Goal: Task Accomplishment & Management: Use online tool/utility

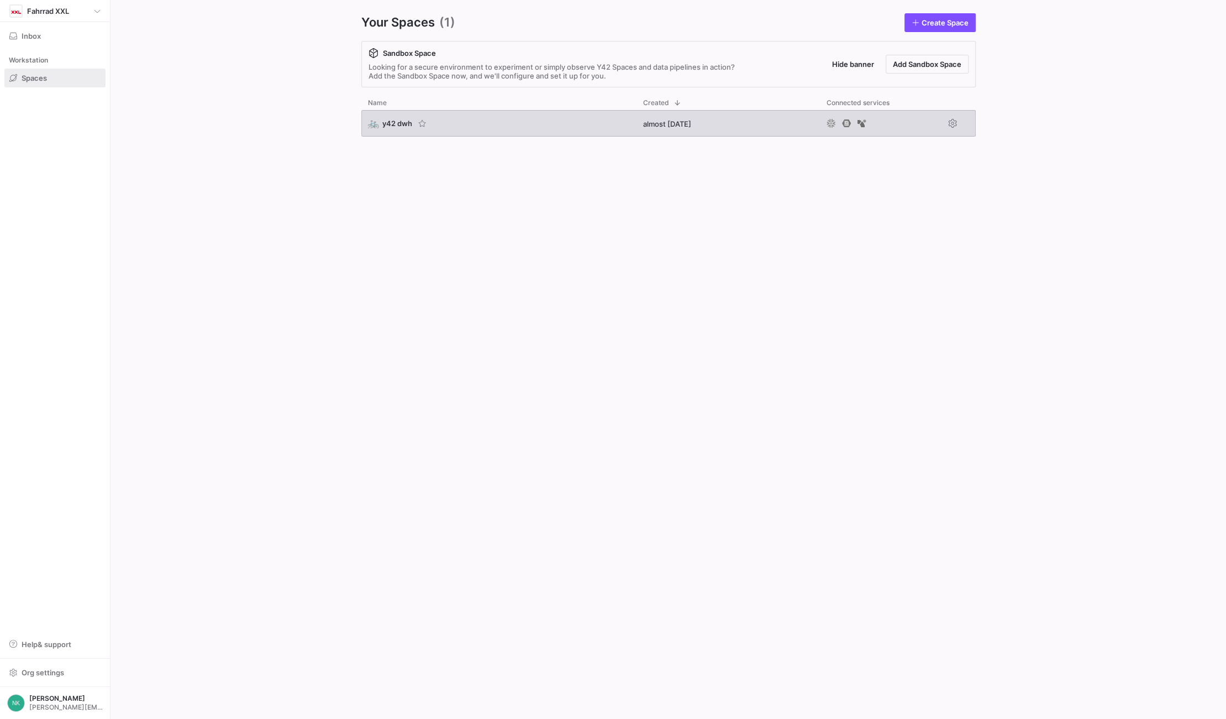
click at [385, 129] on div "🚲 y42 dwh" at bounding box center [498, 123] width 275 height 27
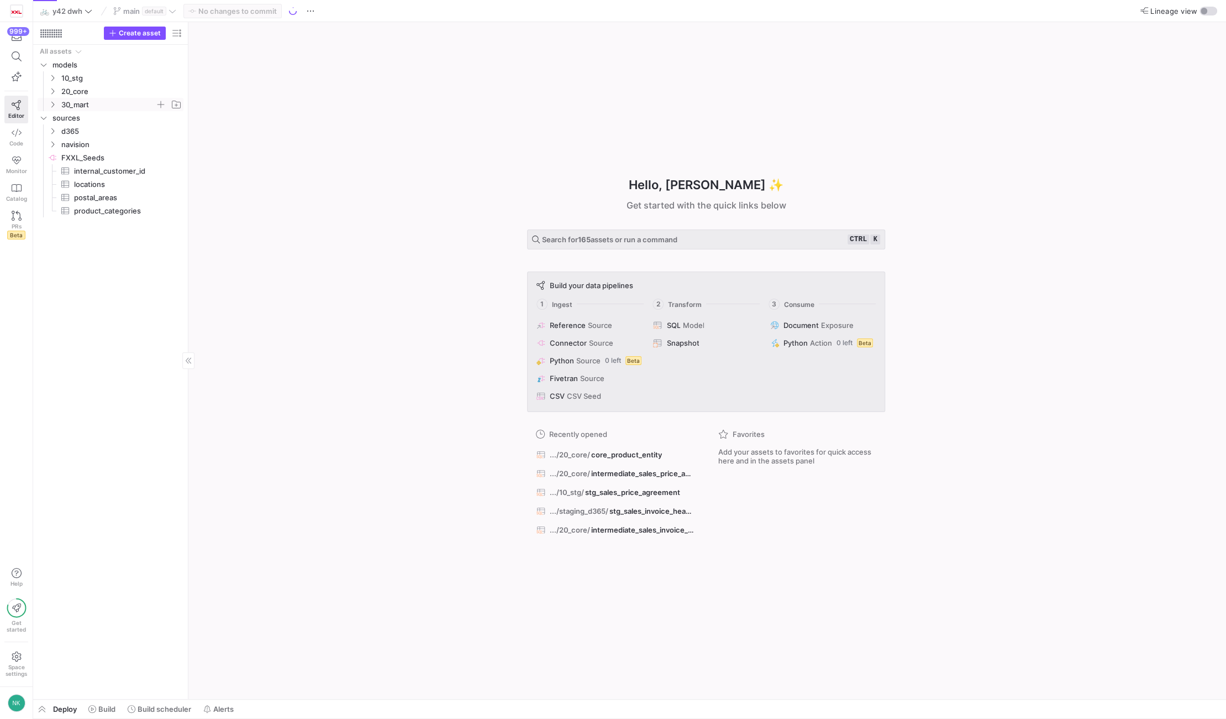
click at [54, 102] on icon "Press SPACE to select this row." at bounding box center [53, 104] width 8 height 7
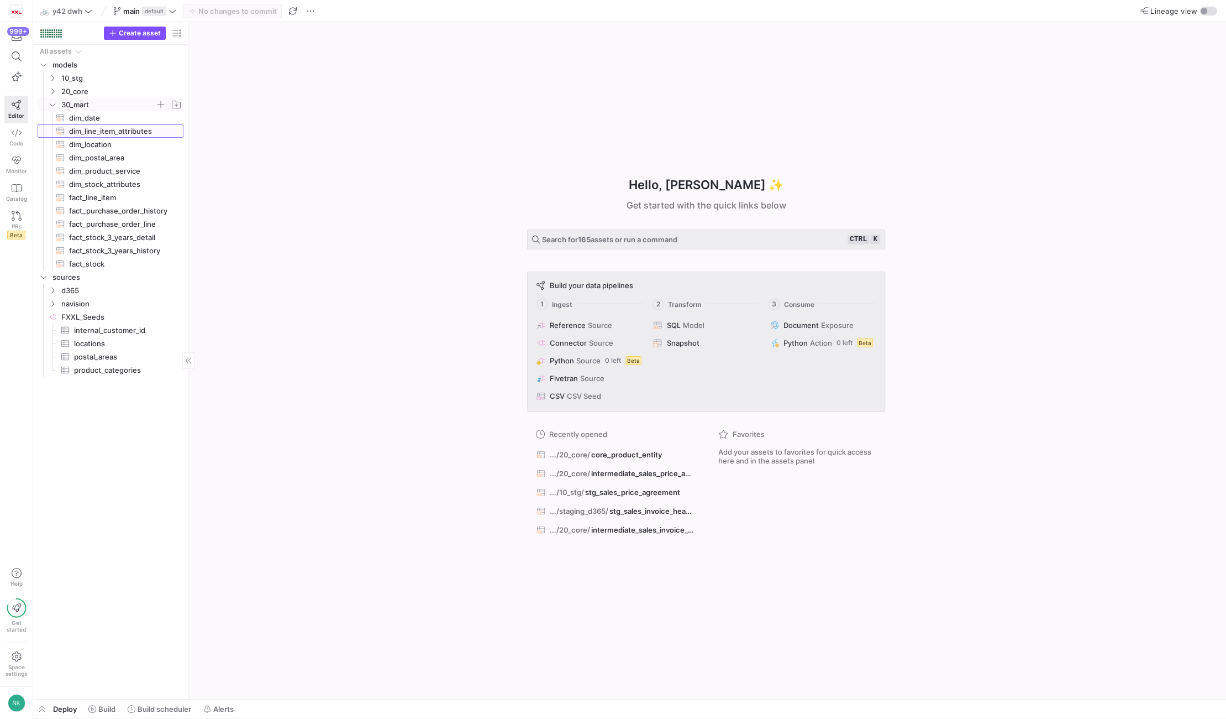
click at [94, 125] on span "dim_line_item_attributes​​​​​​​​​​" at bounding box center [120, 131] width 102 height 13
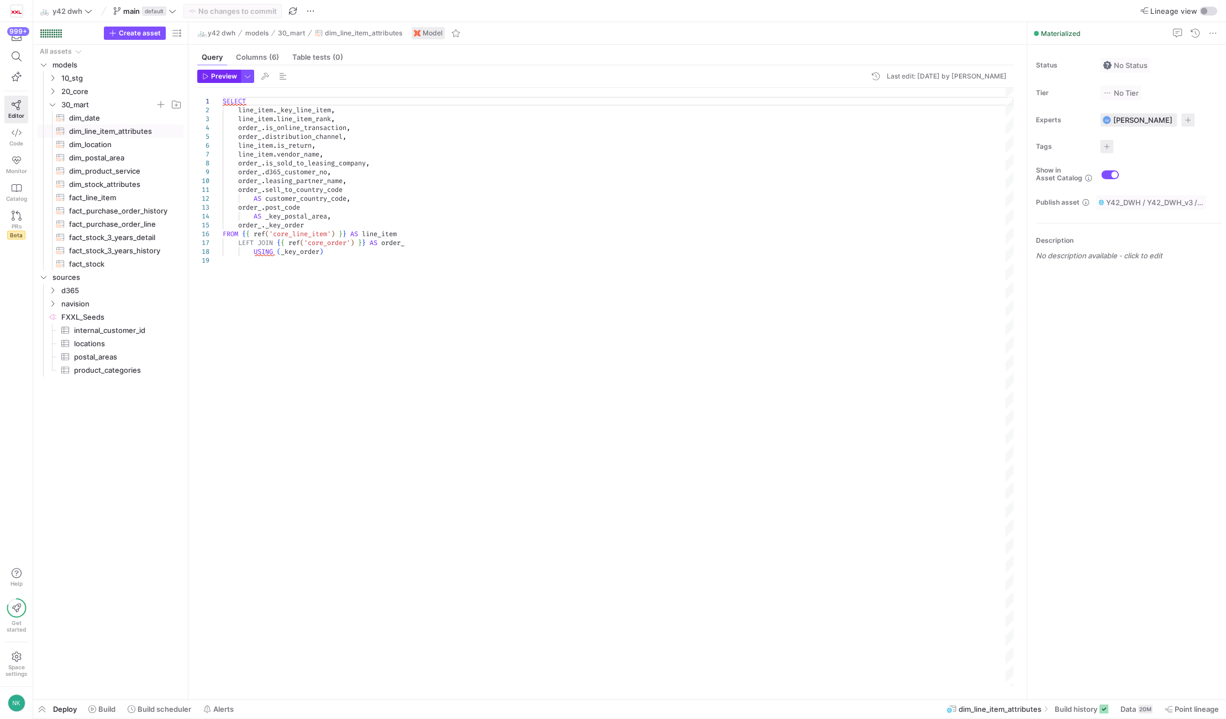
click at [224, 78] on span "Preview" at bounding box center [224, 76] width 26 height 8
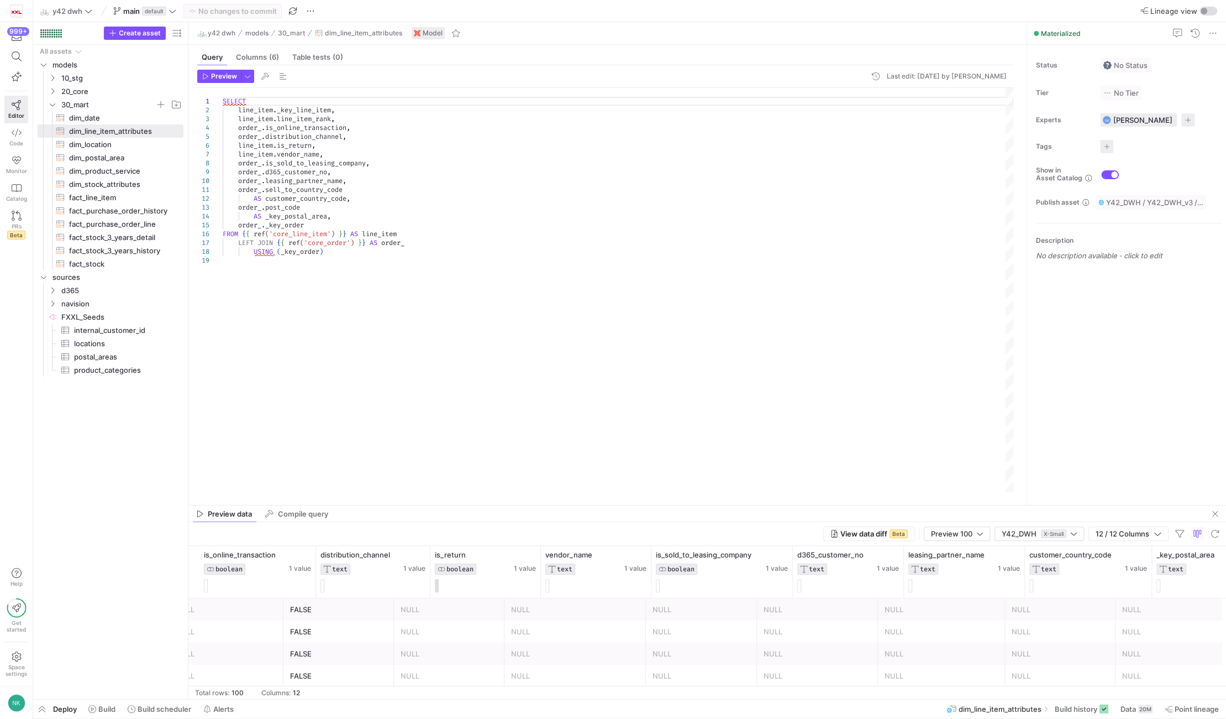
scroll to position [0, 376]
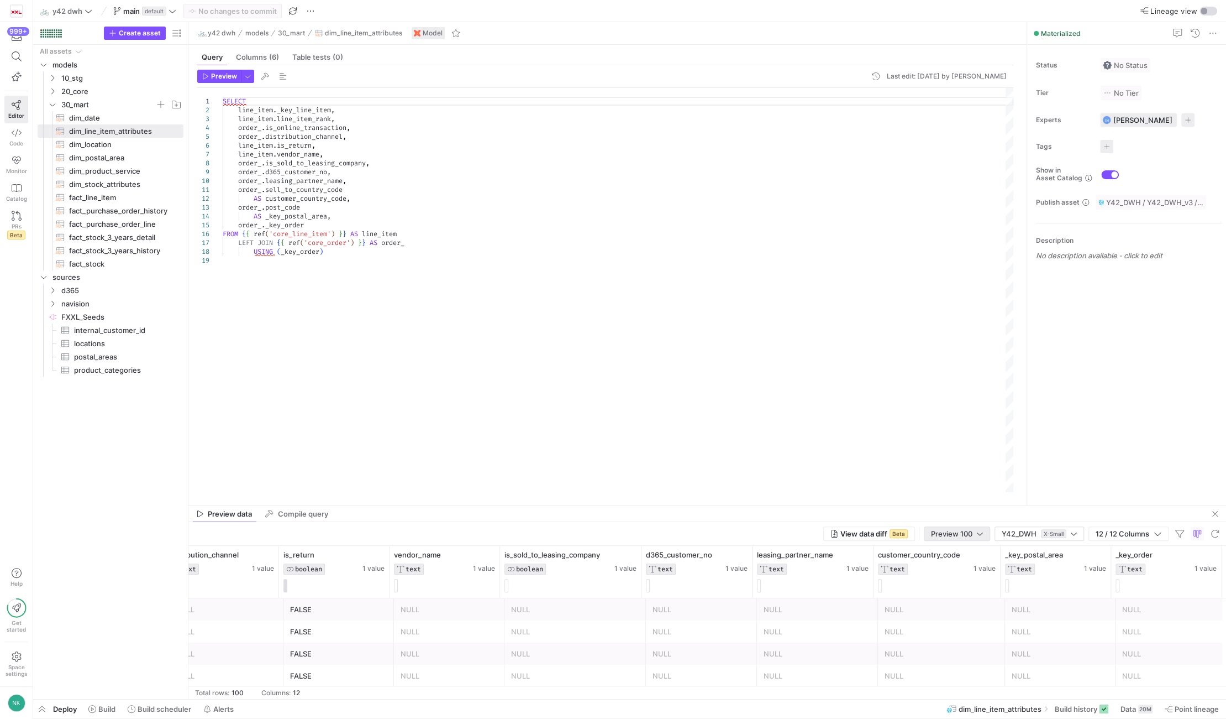
click at [969, 534] on span "Preview 100" at bounding box center [951, 533] width 41 height 9
click at [968, 565] on span "Full Preview" at bounding box center [956, 569] width 57 height 9
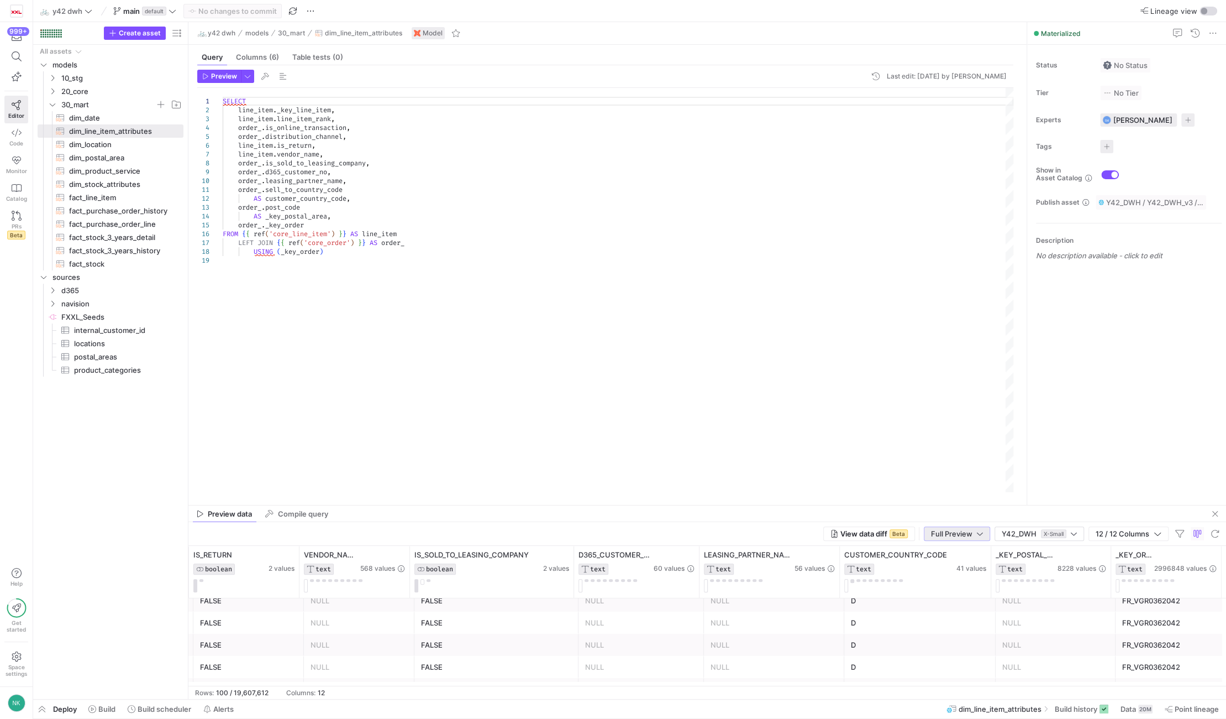
scroll to position [187, 0]
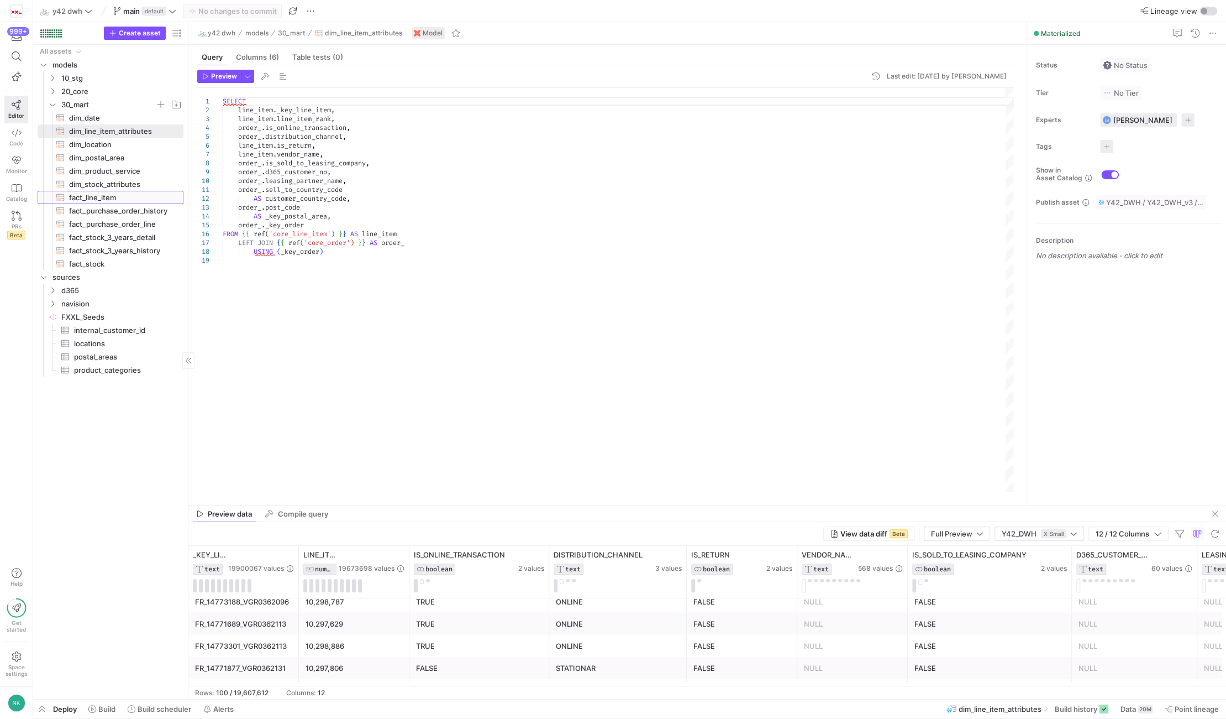
click at [141, 202] on span "fact_line_item​​​​​​​​​​" at bounding box center [120, 197] width 102 height 13
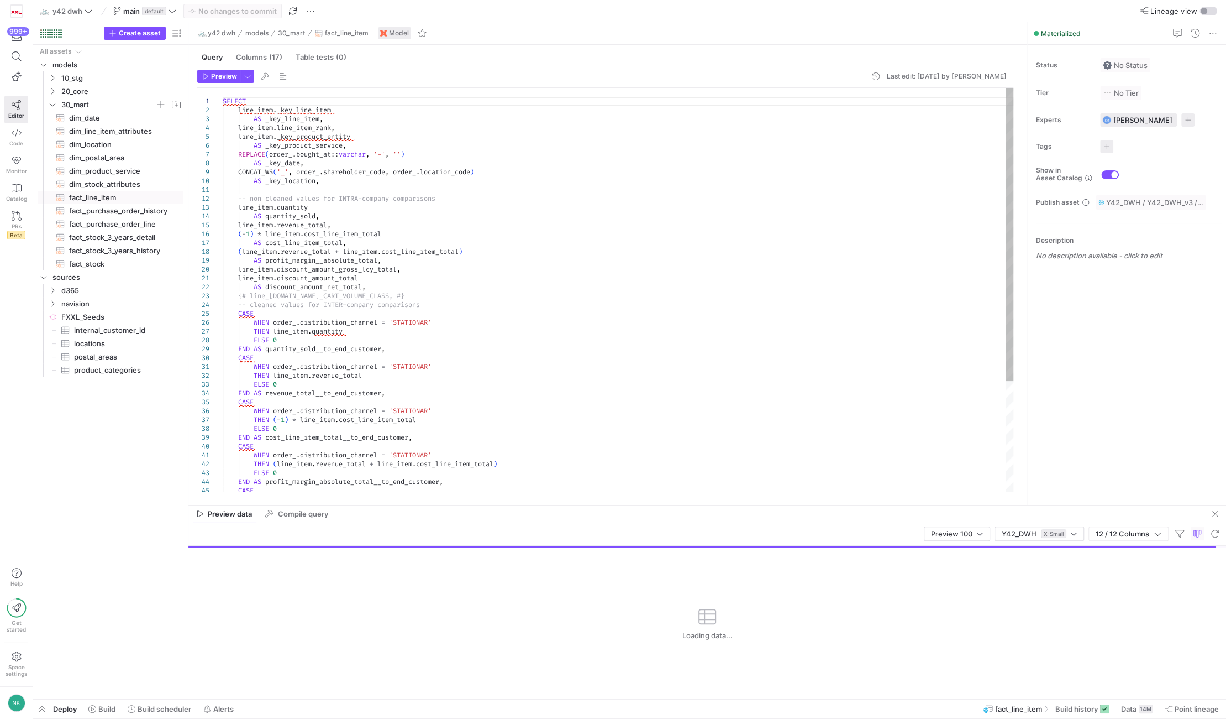
click at [312, 223] on div "AS cost_line_item_total , ( line_item . revenue_total + line_item . cost_line_i…" at bounding box center [618, 366] width 791 height 557
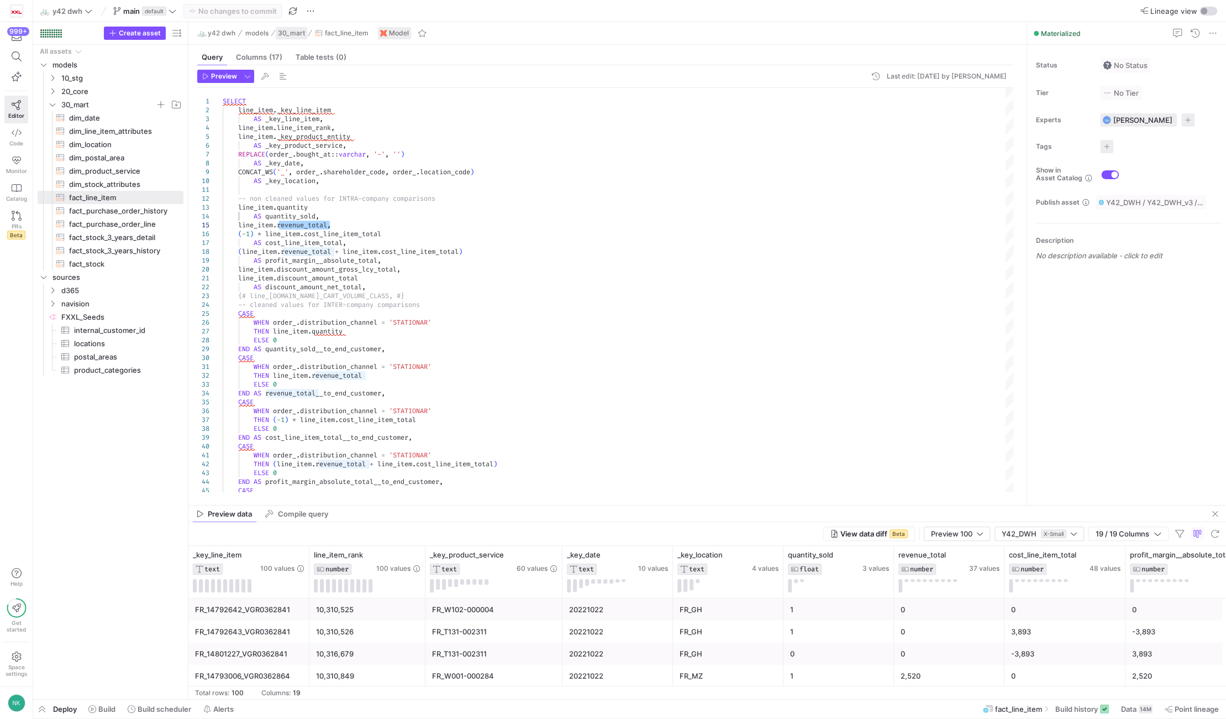
click at [296, 34] on span "30_mart" at bounding box center [291, 33] width 27 height 8
click at [143, 130] on span "dim_line_item_attributes​​​​​​​​​​" at bounding box center [120, 131] width 102 height 13
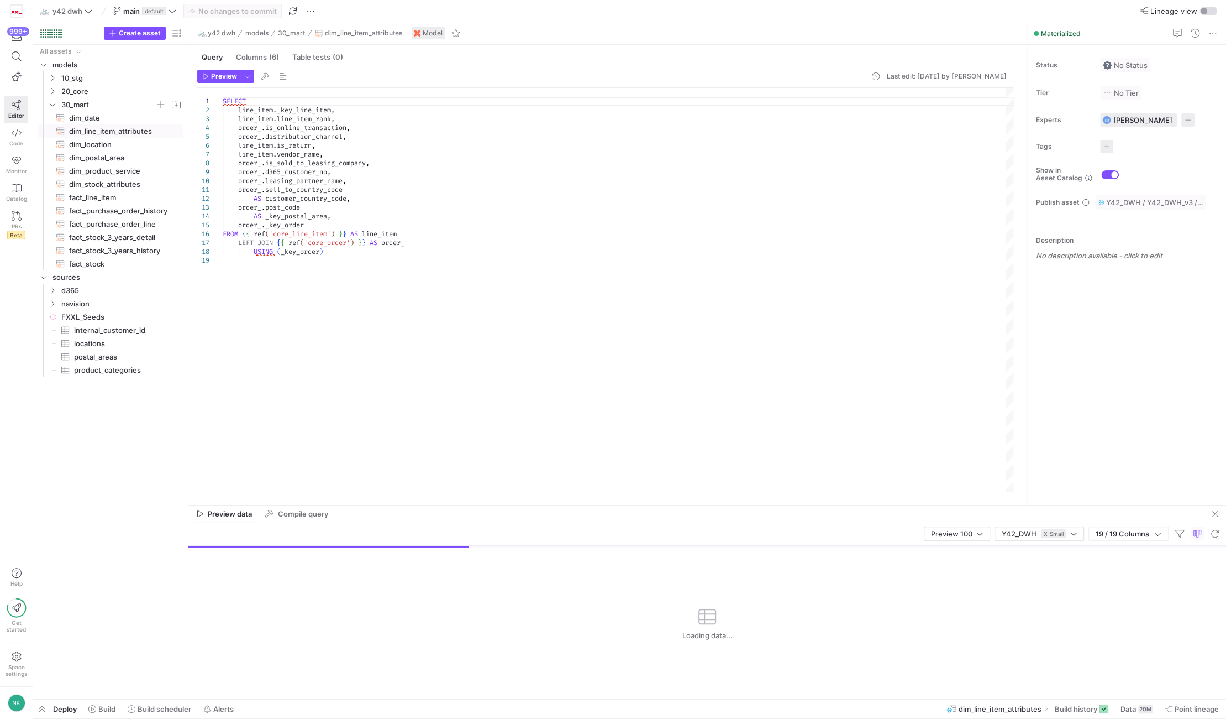
click at [293, 216] on div "SELECT line_item . _key_line_item , line_item . line_item_rank , order_ . is_on…" at bounding box center [618, 290] width 791 height 404
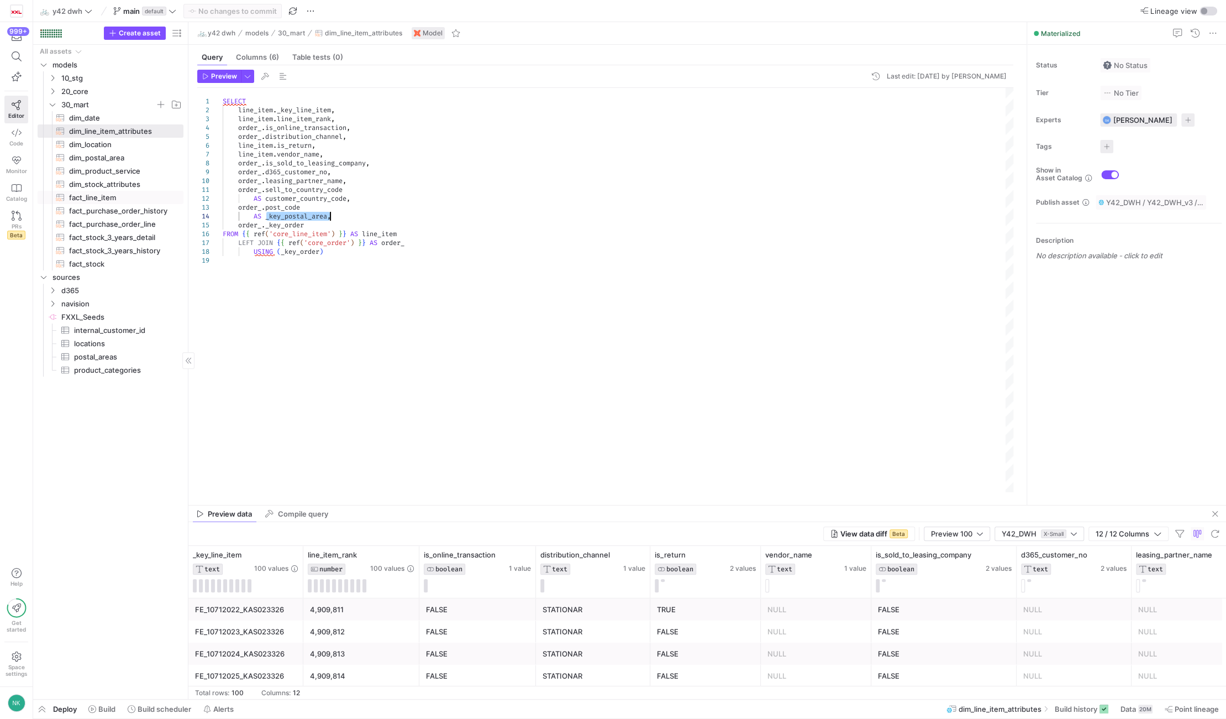
click at [103, 198] on span "fact_line_item​​​​​​​​​​" at bounding box center [120, 197] width 102 height 13
type textarea "SELECT line_item._key_line_item AS _key_line_item, line_item.line_item_rank, li…"
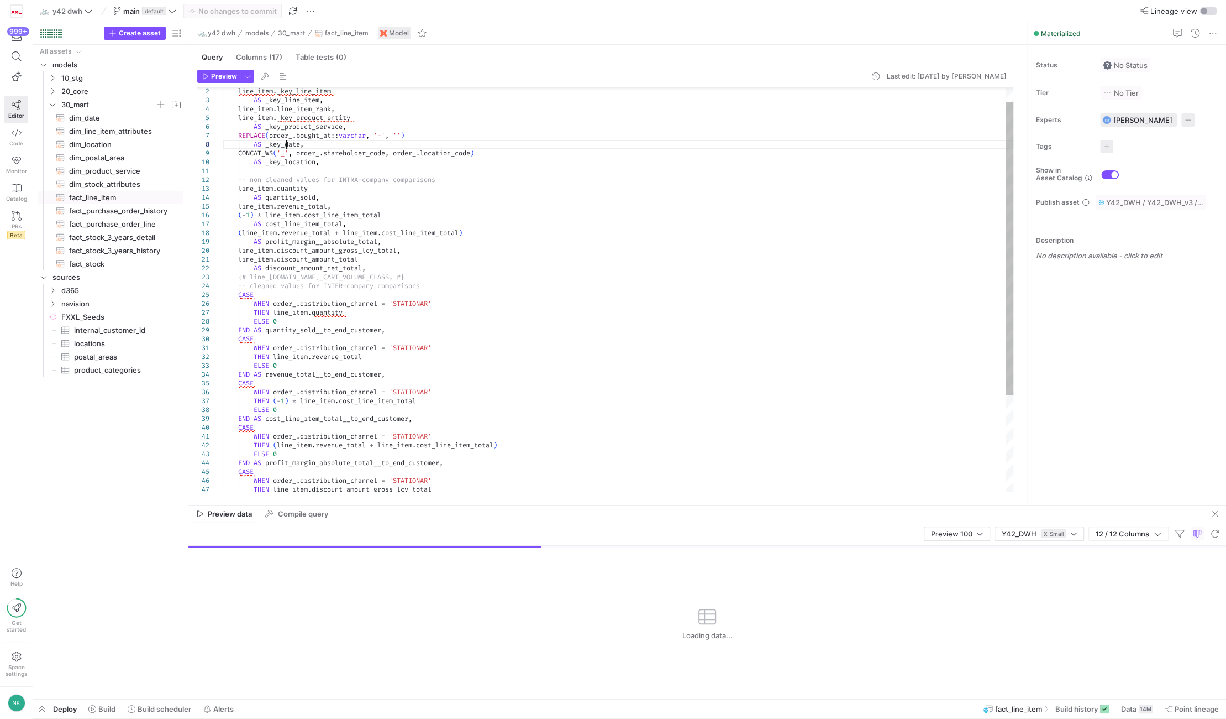
click at [285, 148] on div "AS cost_line_item_total , ( line_item . revenue_total + line_item . cost_line_i…" at bounding box center [618, 347] width 791 height 557
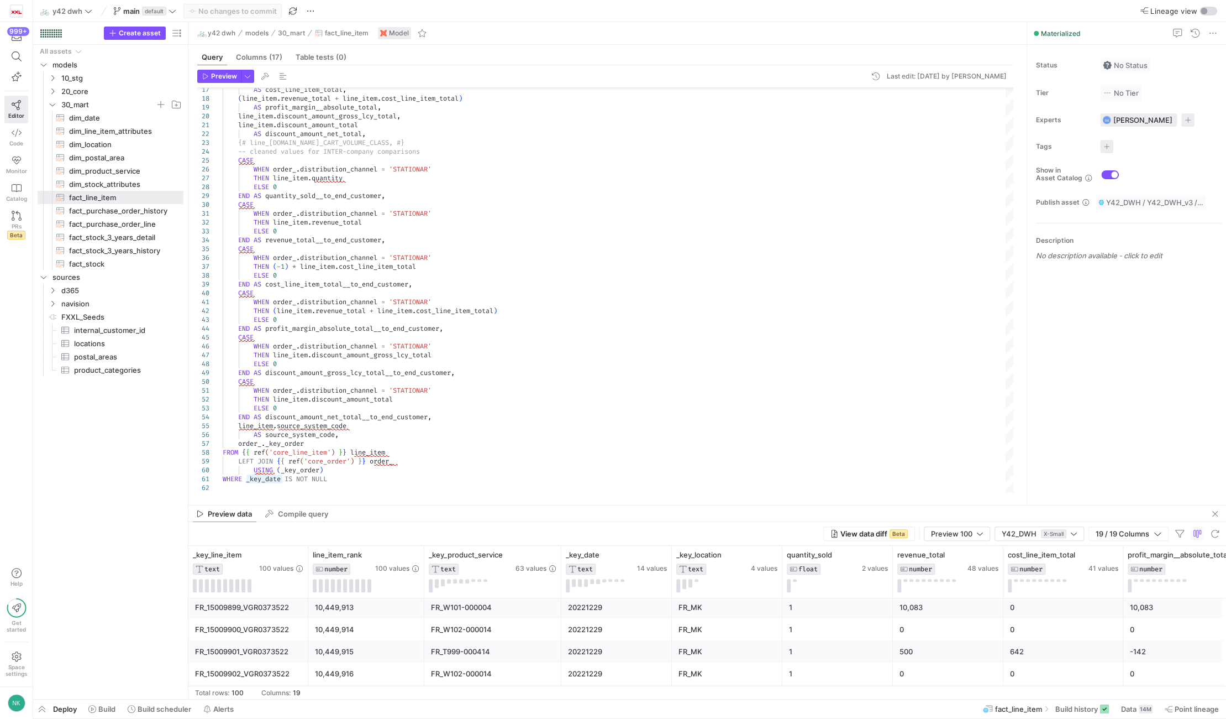
scroll to position [3, 0]
click at [14, 137] on link "Code" at bounding box center [16, 137] width 24 height 28
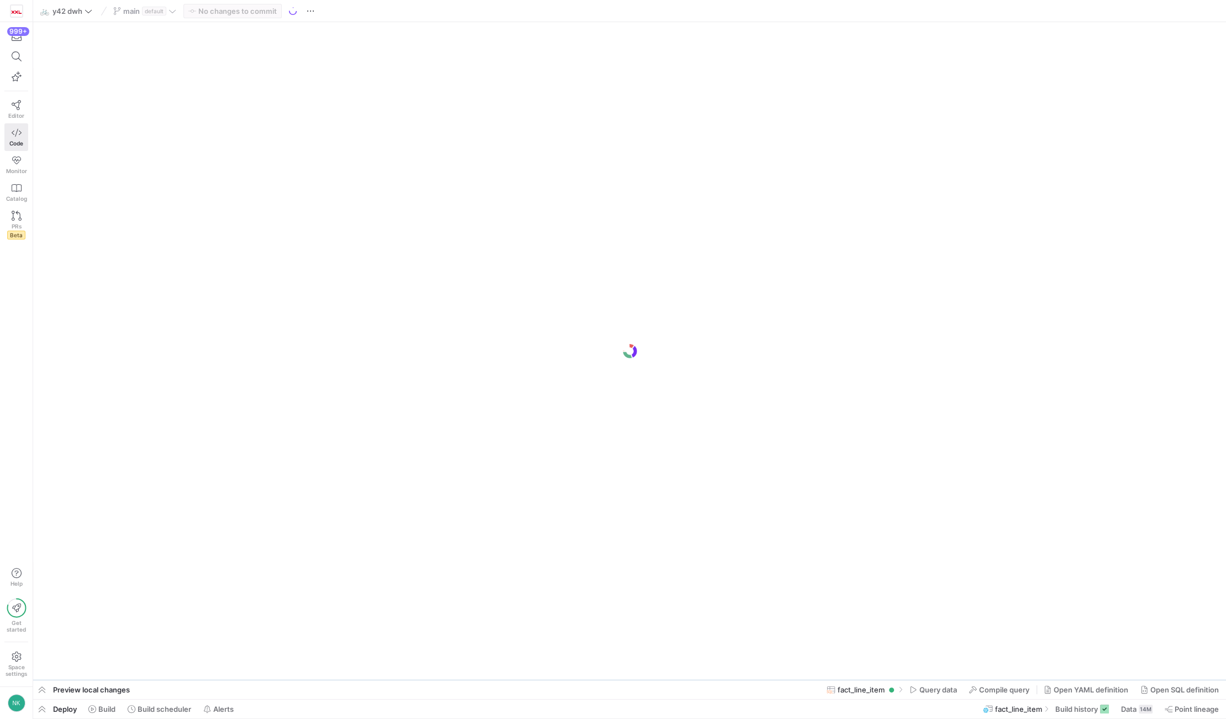
click at [176, 7] on div "main default" at bounding box center [145, 11] width 69 height 14
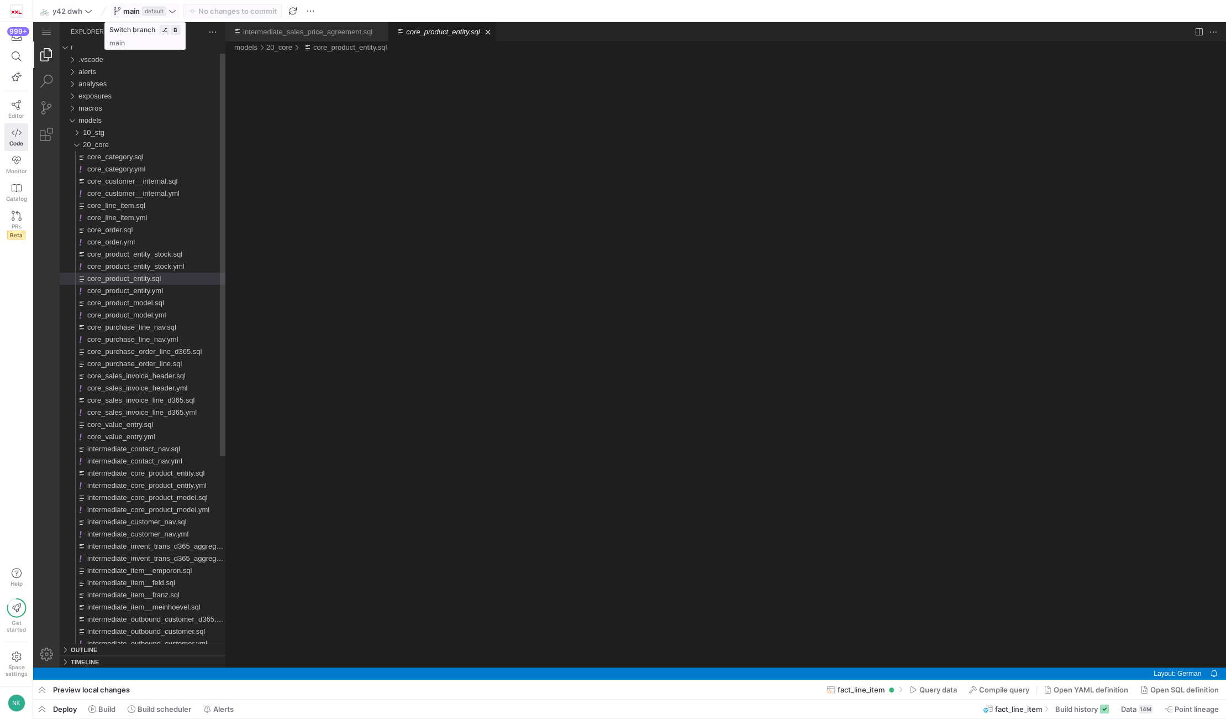
click at [174, 8] on icon at bounding box center [173, 11] width 8 height 8
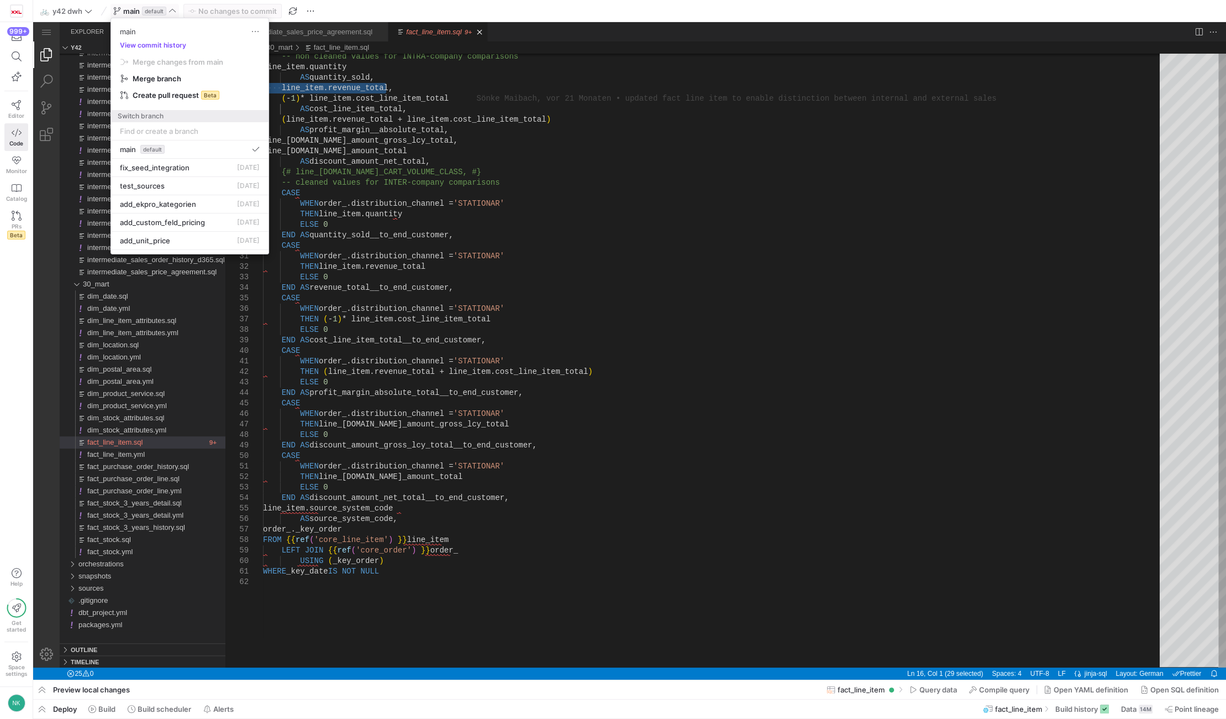
click at [155, 136] on div at bounding box center [190, 131] width 140 height 18
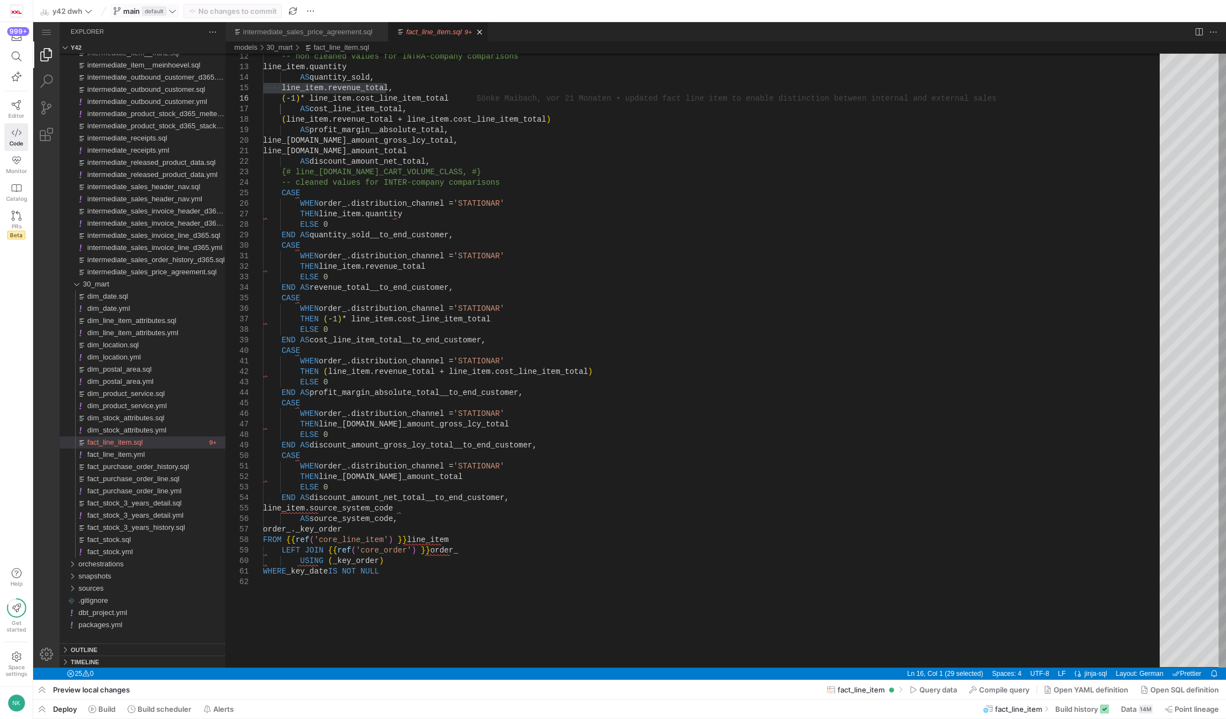
click at [167, 7] on span "main default" at bounding box center [144, 11] width 63 height 9
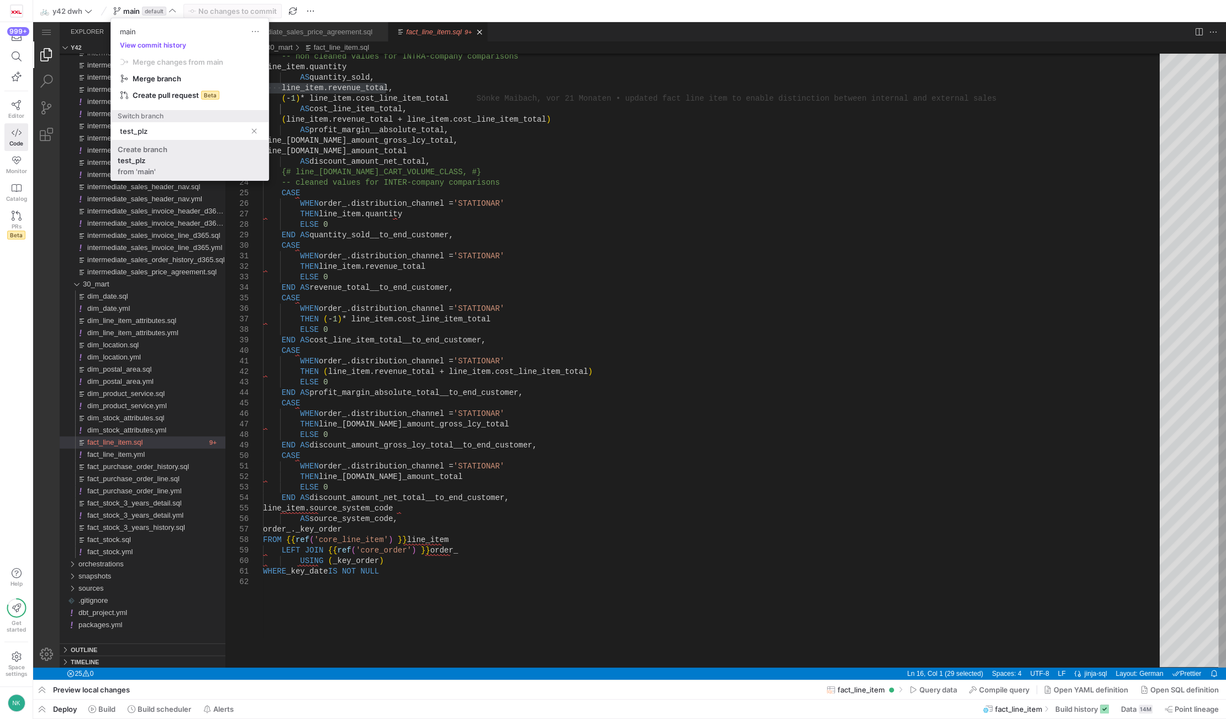
type input "test_plz"
click at [146, 170] on div "from 'main'" at bounding box center [137, 171] width 38 height 9
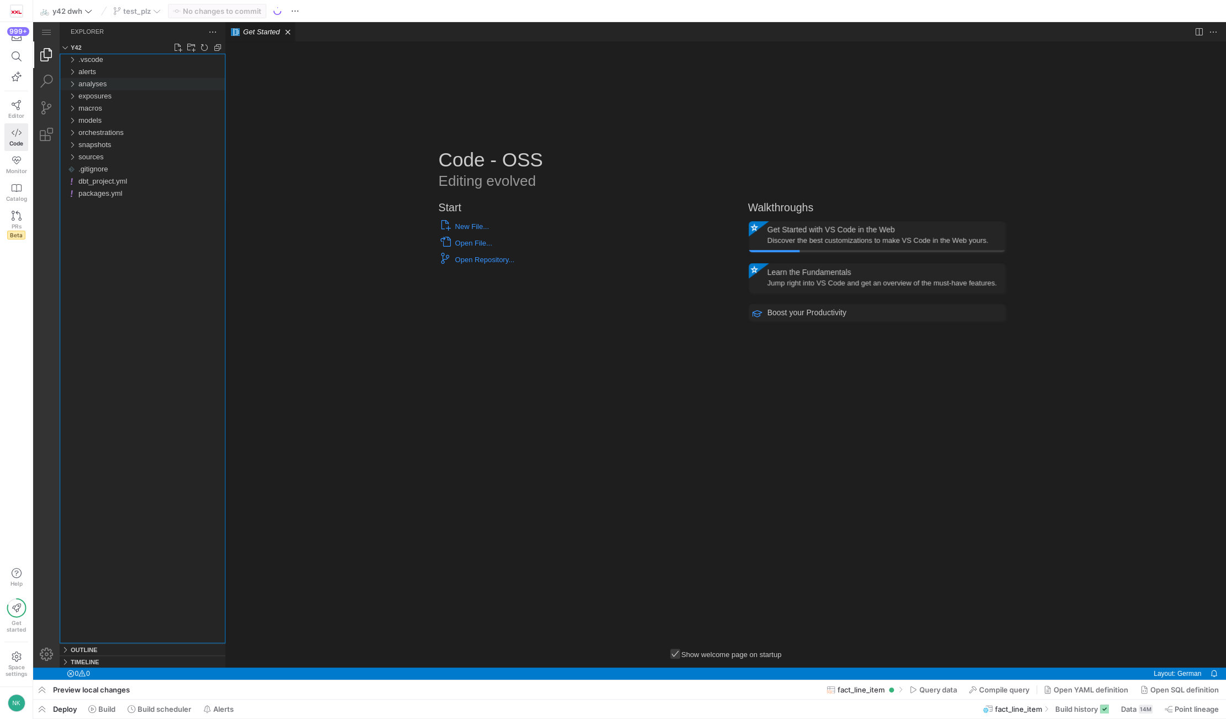
click at [71, 87] on div "analyses" at bounding box center [72, 84] width 17 height 12
click at [176, 51] on link "New File..." at bounding box center [177, 47] width 11 height 11
type input "dev.sql"
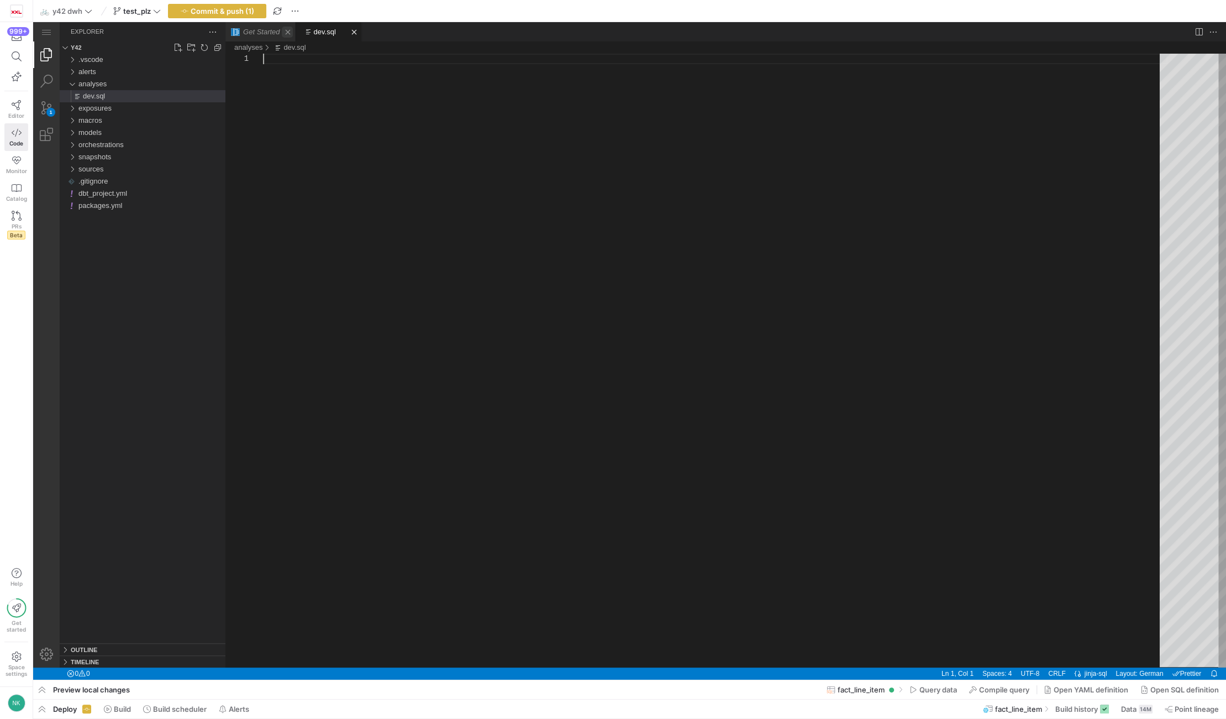
click at [289, 29] on link "Close (Ctrl+F4)" at bounding box center [287, 32] width 11 height 11
click at [74, 133] on div "models" at bounding box center [72, 133] width 17 height 12
click at [75, 169] on div "30_mart" at bounding box center [74, 169] width 21 height 12
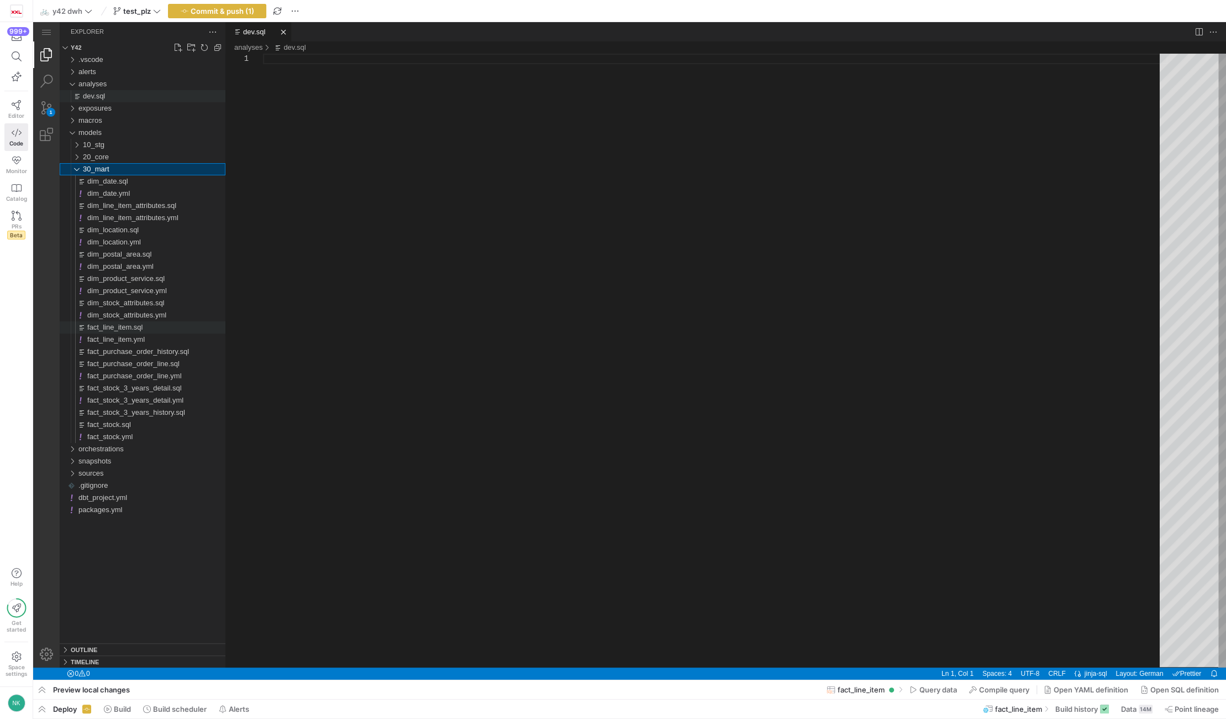
click at [129, 325] on span "fact_line_item.sql" at bounding box center [114, 327] width 55 height 8
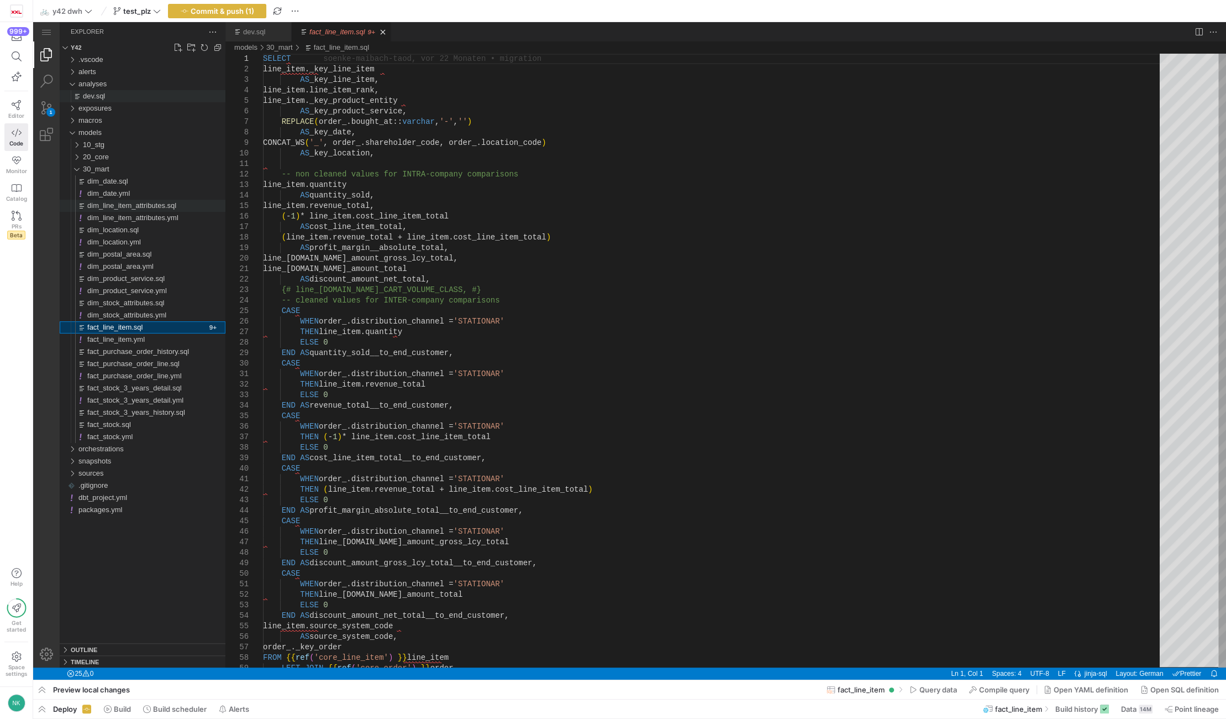
click at [124, 207] on span "dim_line_item_attributes.sql" at bounding box center [131, 205] width 89 height 8
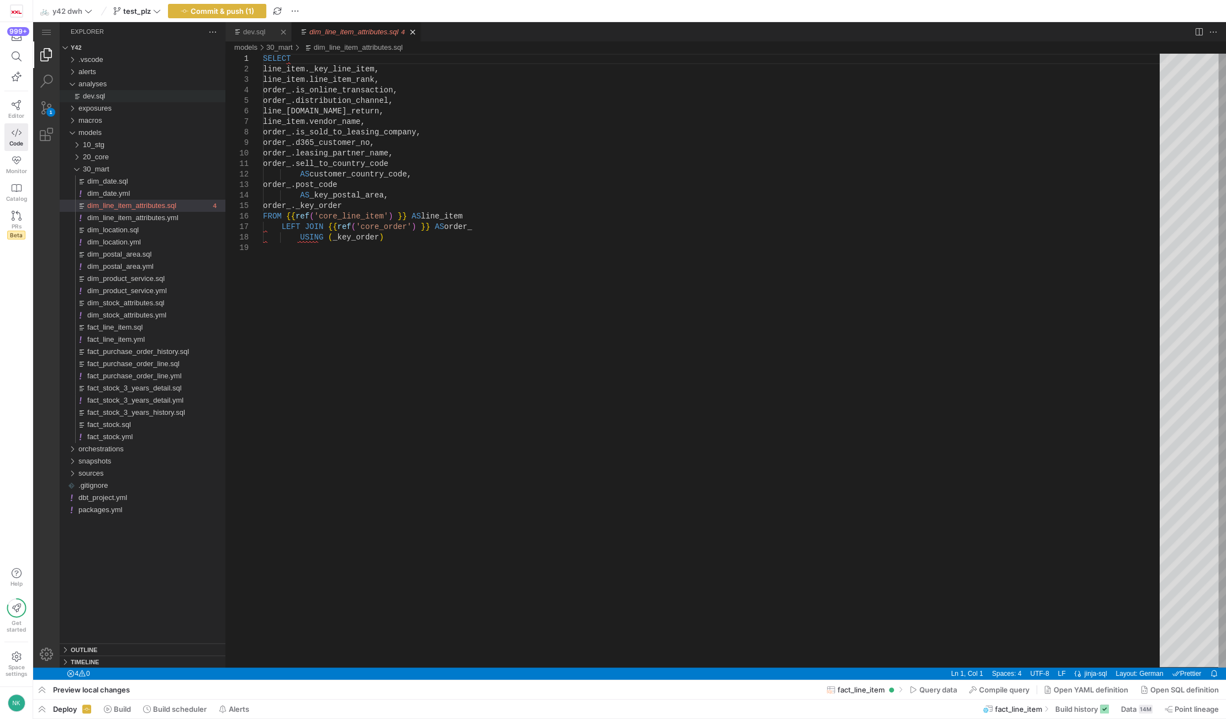
click at [255, 29] on link "dev.sql" at bounding box center [254, 32] width 22 height 8
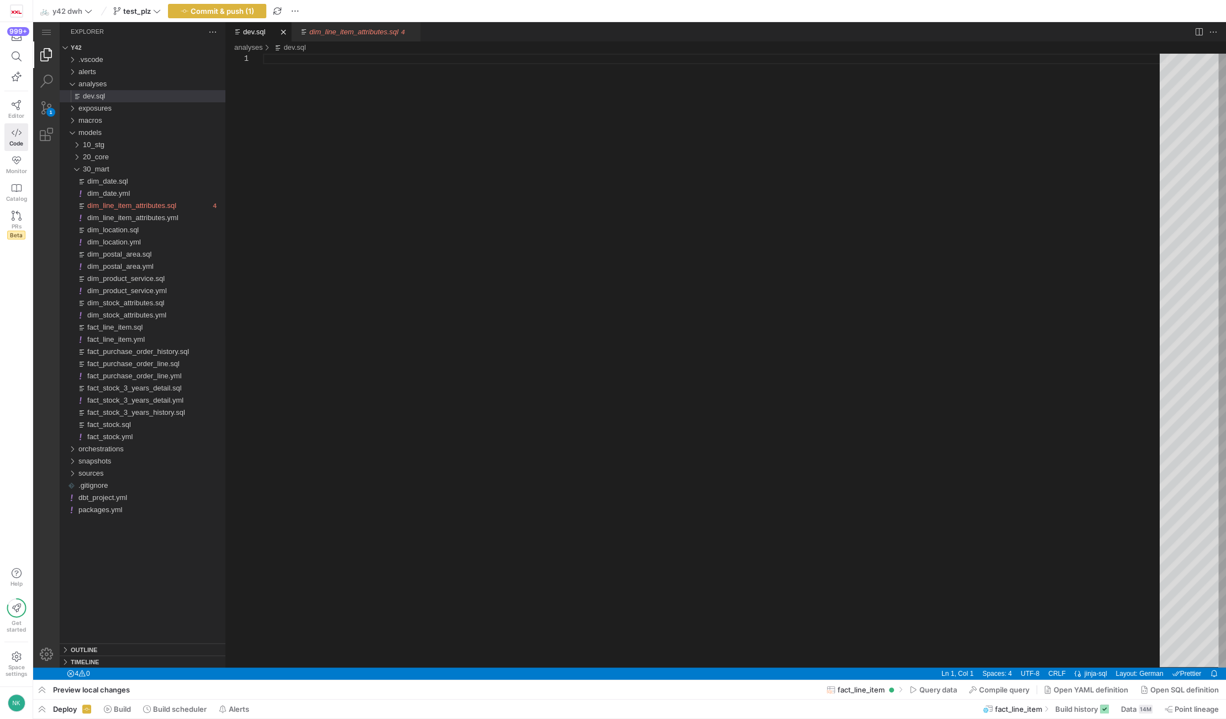
click at [290, 60] on div "dev.sql" at bounding box center [715, 360] width 905 height 613
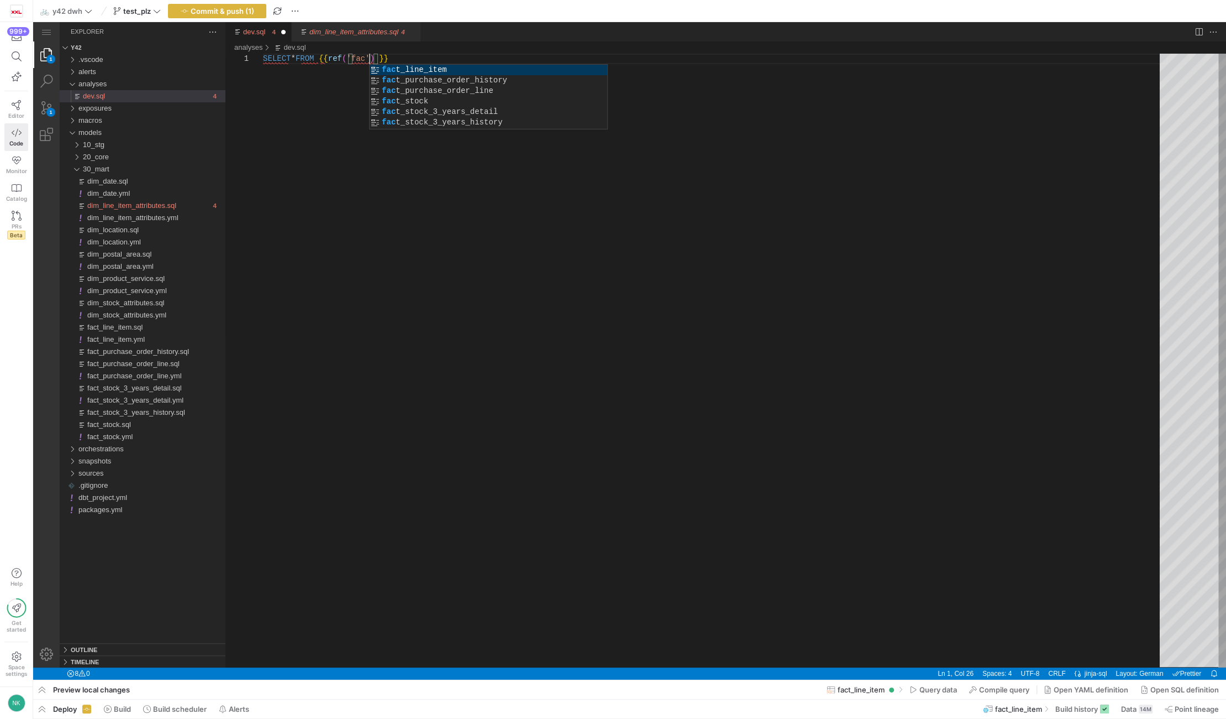
scroll to position [0, 110]
click at [468, 66] on div "SELECT * FROM {{ ref ( 'fact_line_item' ) } }" at bounding box center [715, 360] width 905 height 613
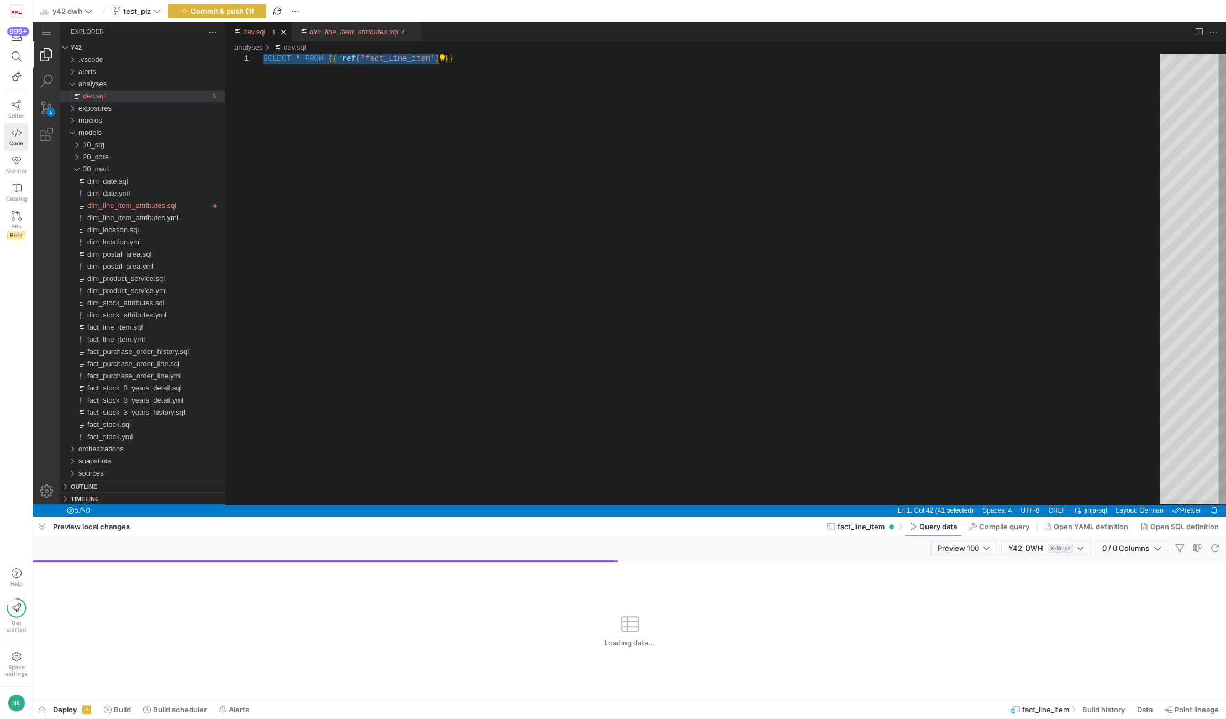
type textarea "SELECT * FROM {{ ref('fact_line_item') }}"
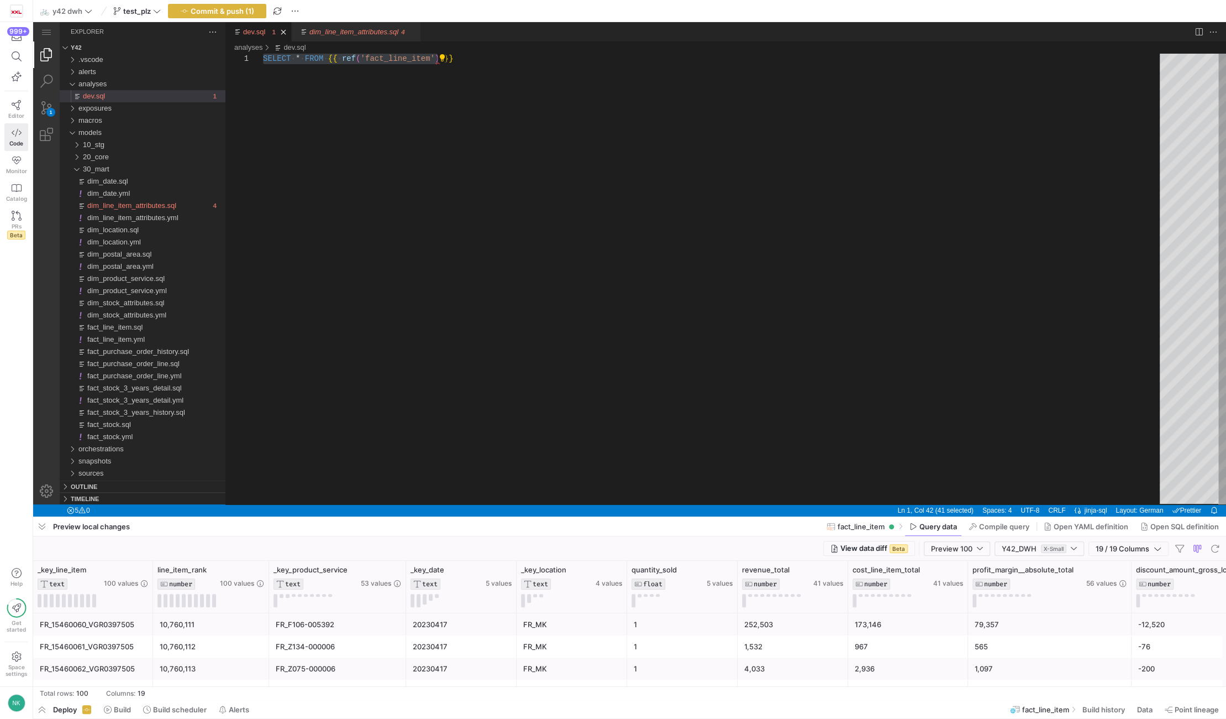
click at [406, 644] on div "20230417" at bounding box center [461, 646] width 111 height 22
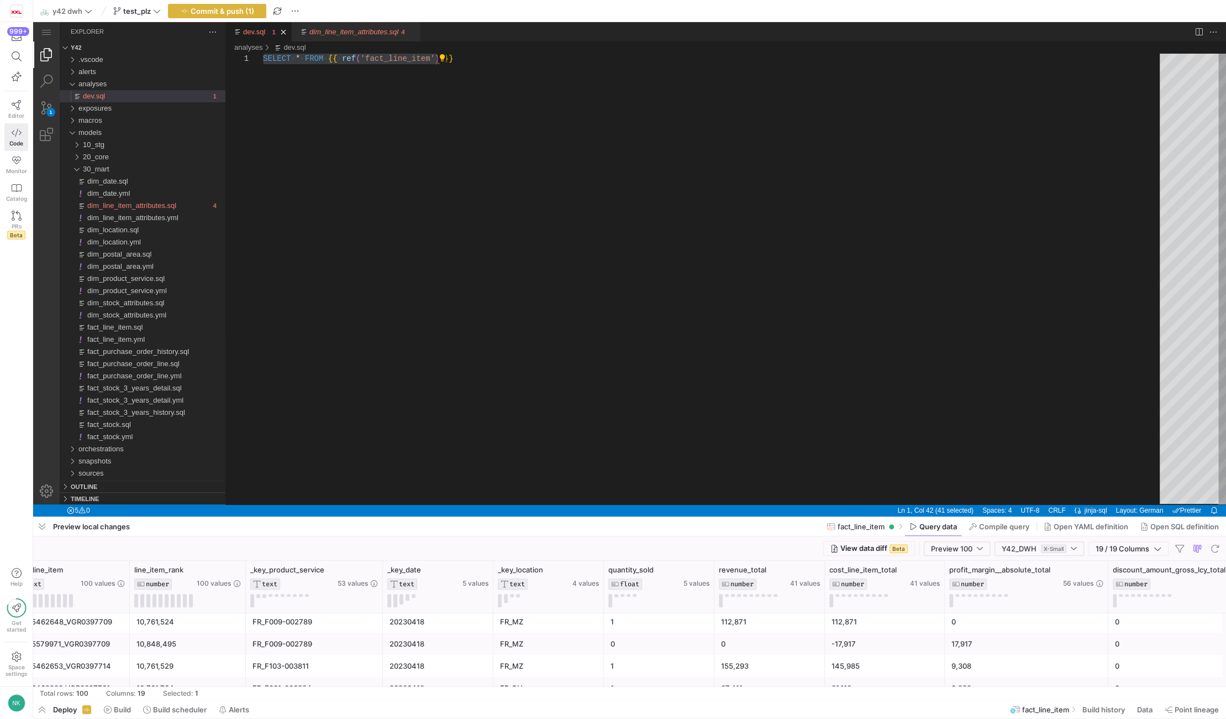
scroll to position [254, 0]
